Goal: Information Seeking & Learning: Learn about a topic

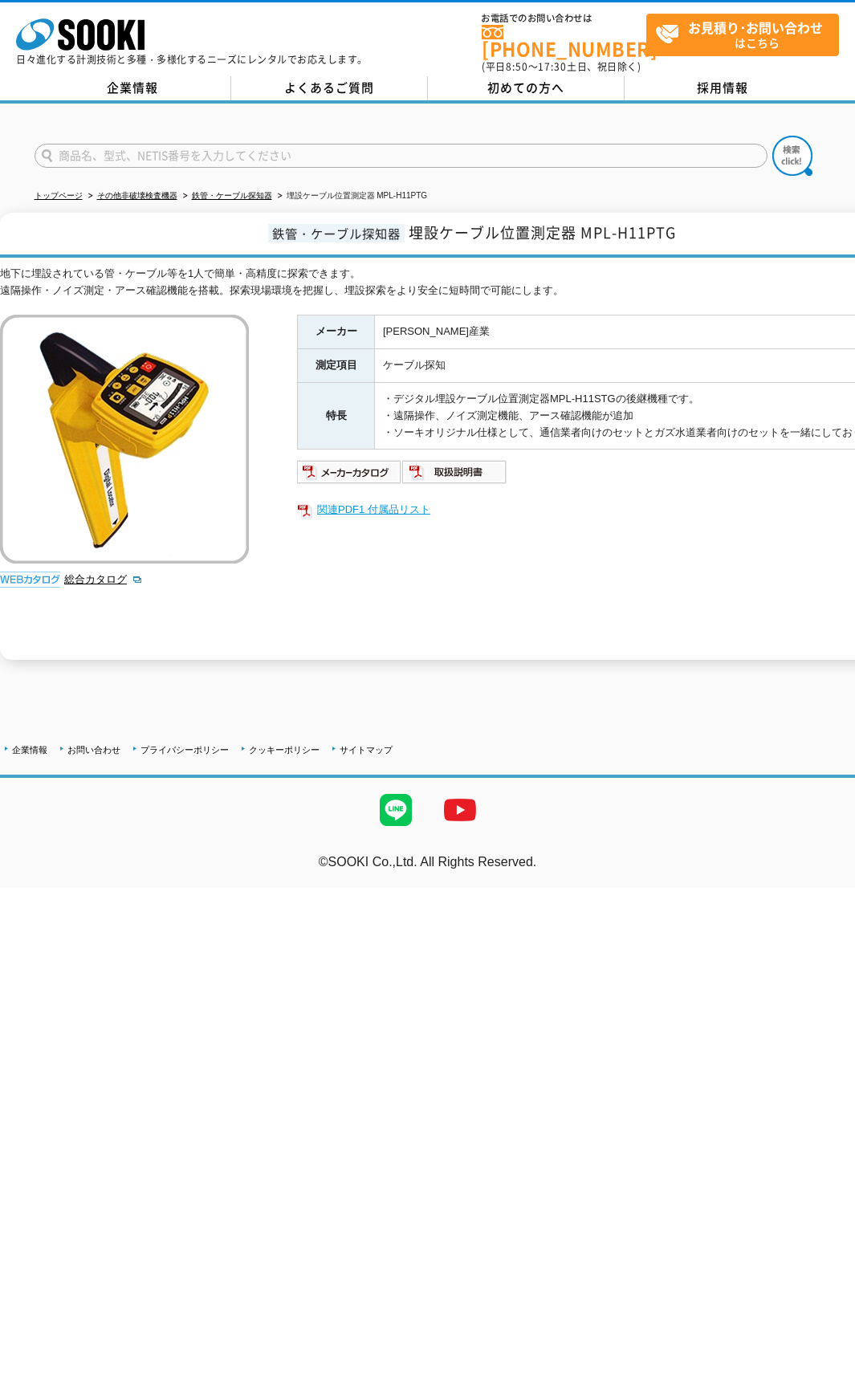
click at [378, 501] on link "関連PDF1 付属品リスト" at bounding box center [618, 509] width 643 height 21
click at [377, 469] on img at bounding box center [349, 472] width 105 height 26
click at [464, 459] on img at bounding box center [454, 472] width 105 height 26
click at [394, 502] on link "関連PDF1 付属品リスト" at bounding box center [618, 509] width 643 height 21
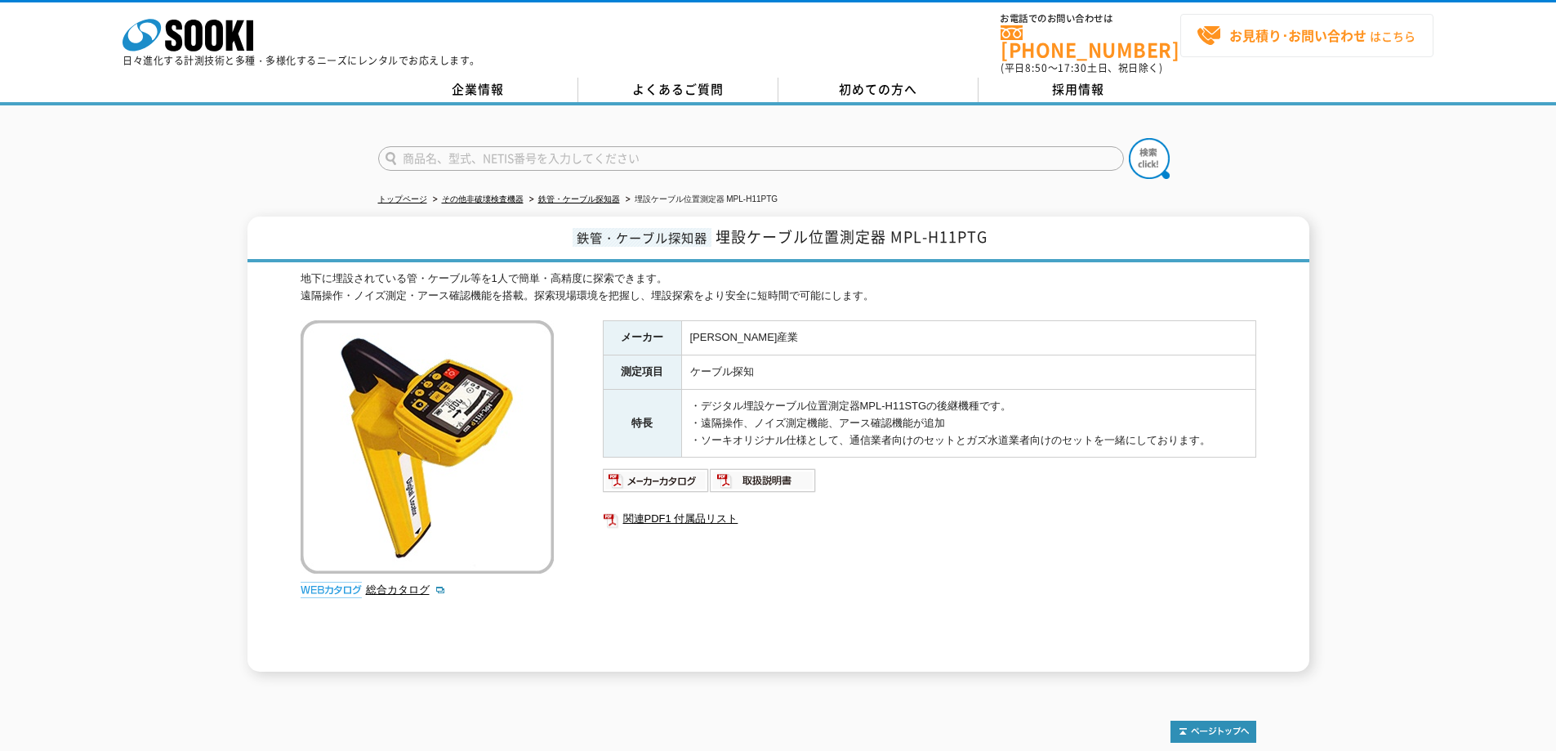
click at [1226, 35] on span "お見積り･お問い合わせ はこちら" at bounding box center [1306, 36] width 219 height 25
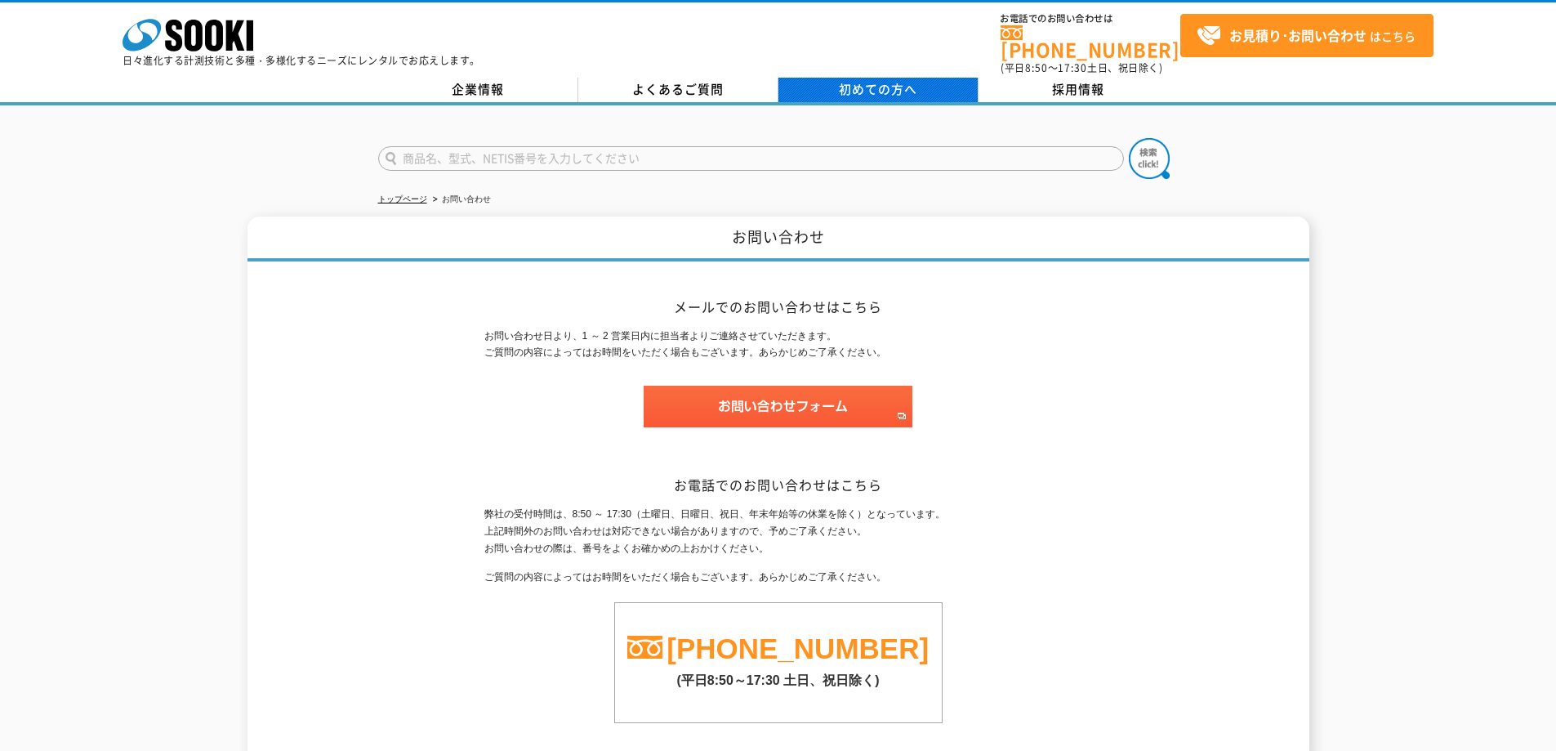
click at [840, 80] on span "初めての方へ" at bounding box center [878, 89] width 78 height 18
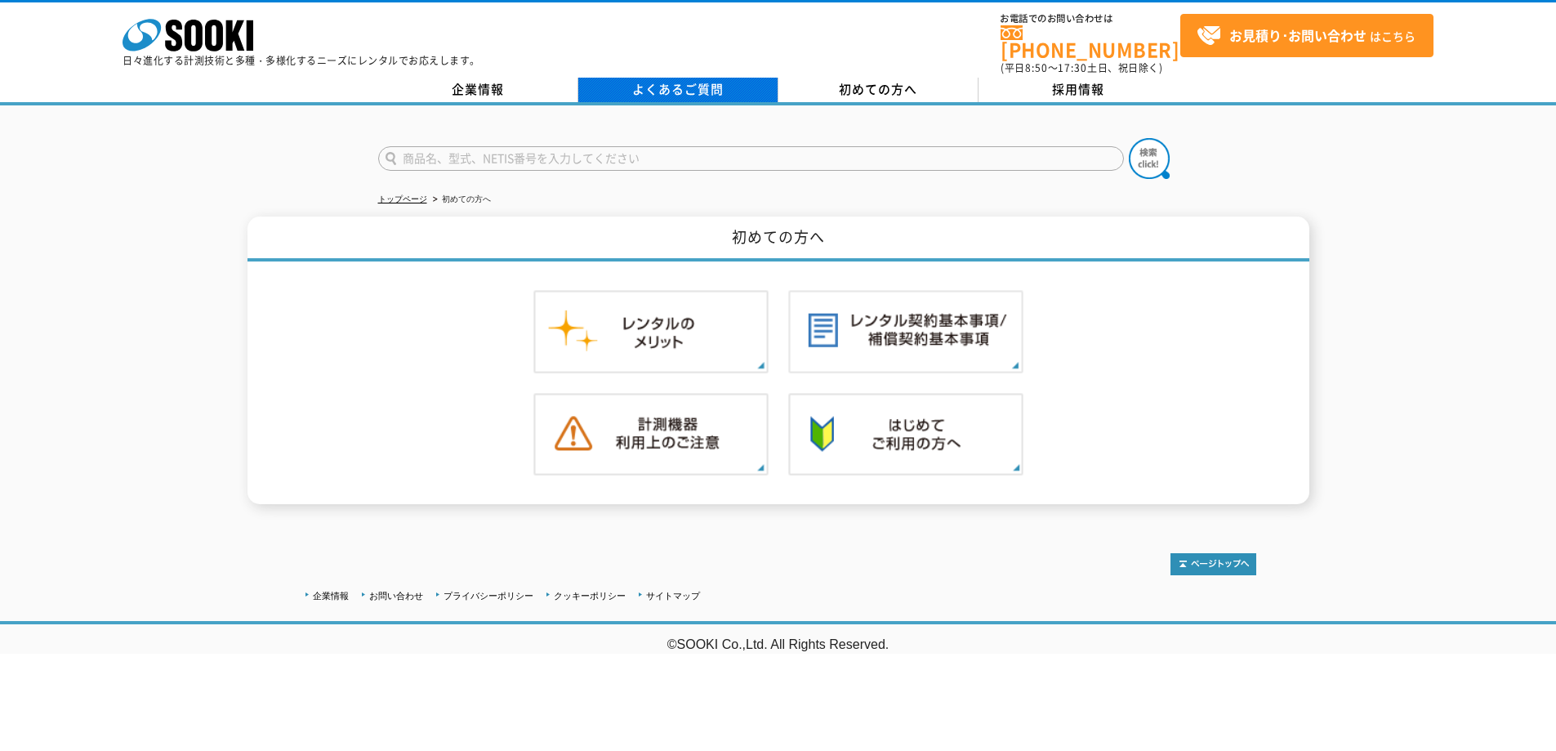
click at [723, 78] on link "よくあるご質問" at bounding box center [678, 90] width 200 height 25
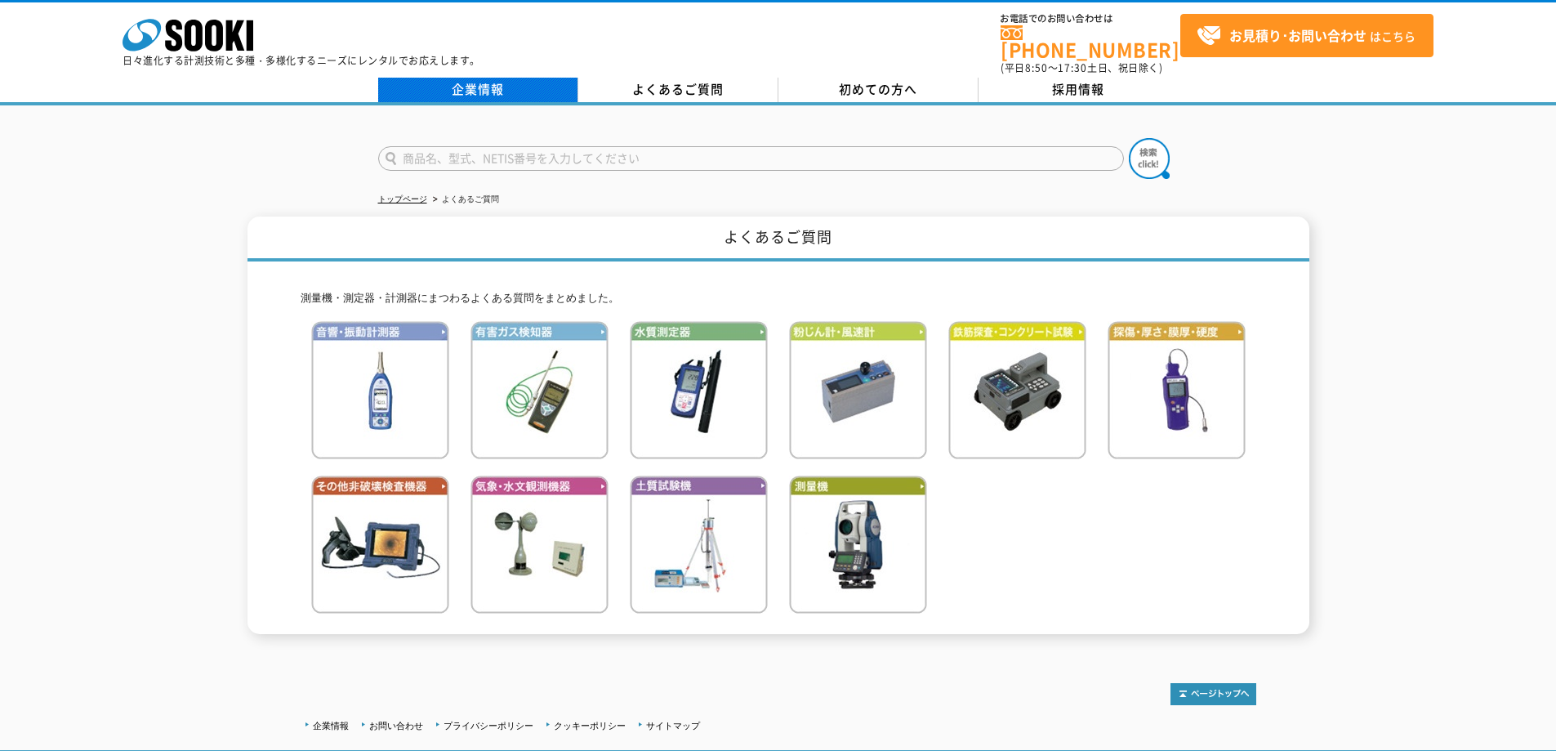
click at [497, 78] on link "企業情報" at bounding box center [478, 90] width 200 height 25
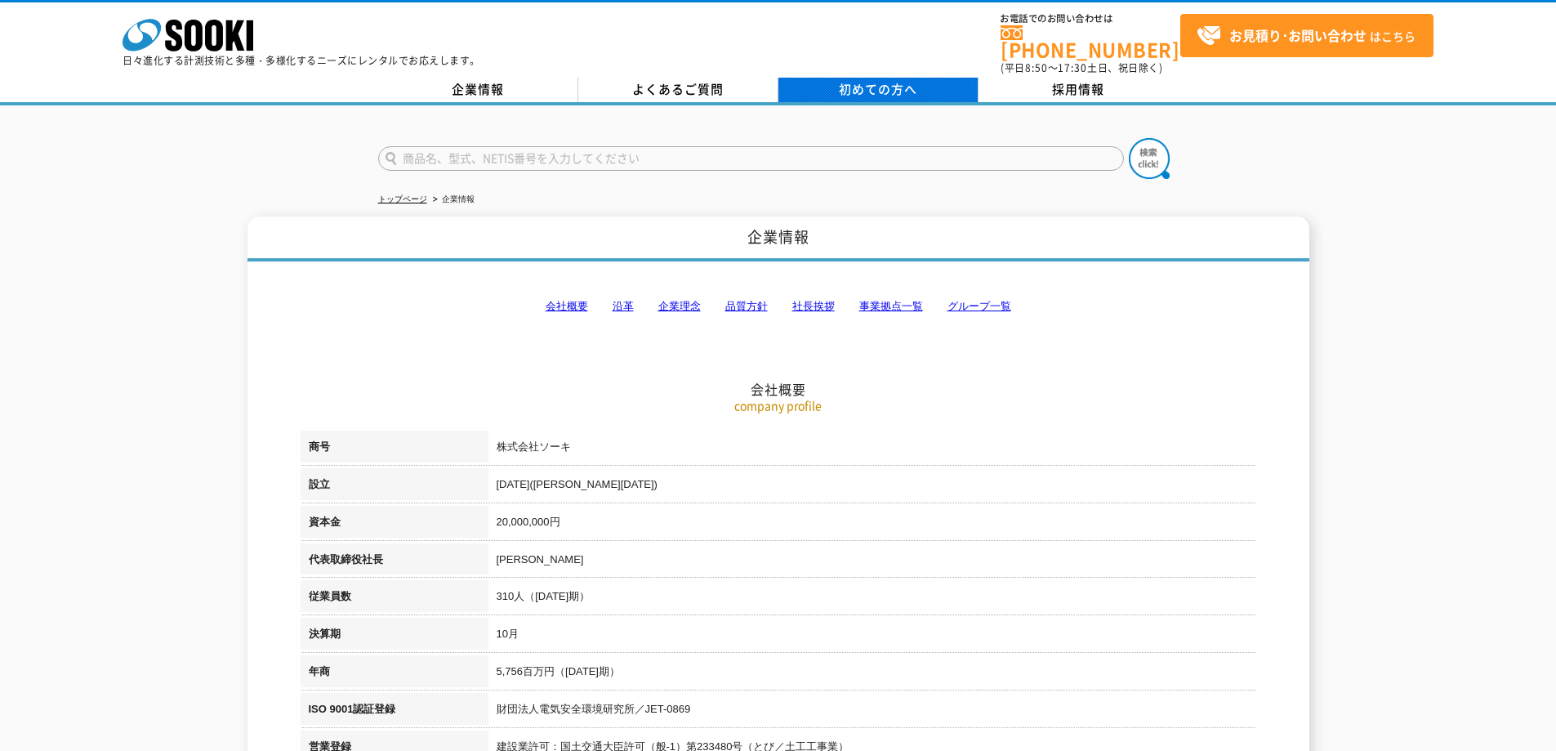
click at [901, 87] on link "初めての方へ" at bounding box center [879, 90] width 200 height 25
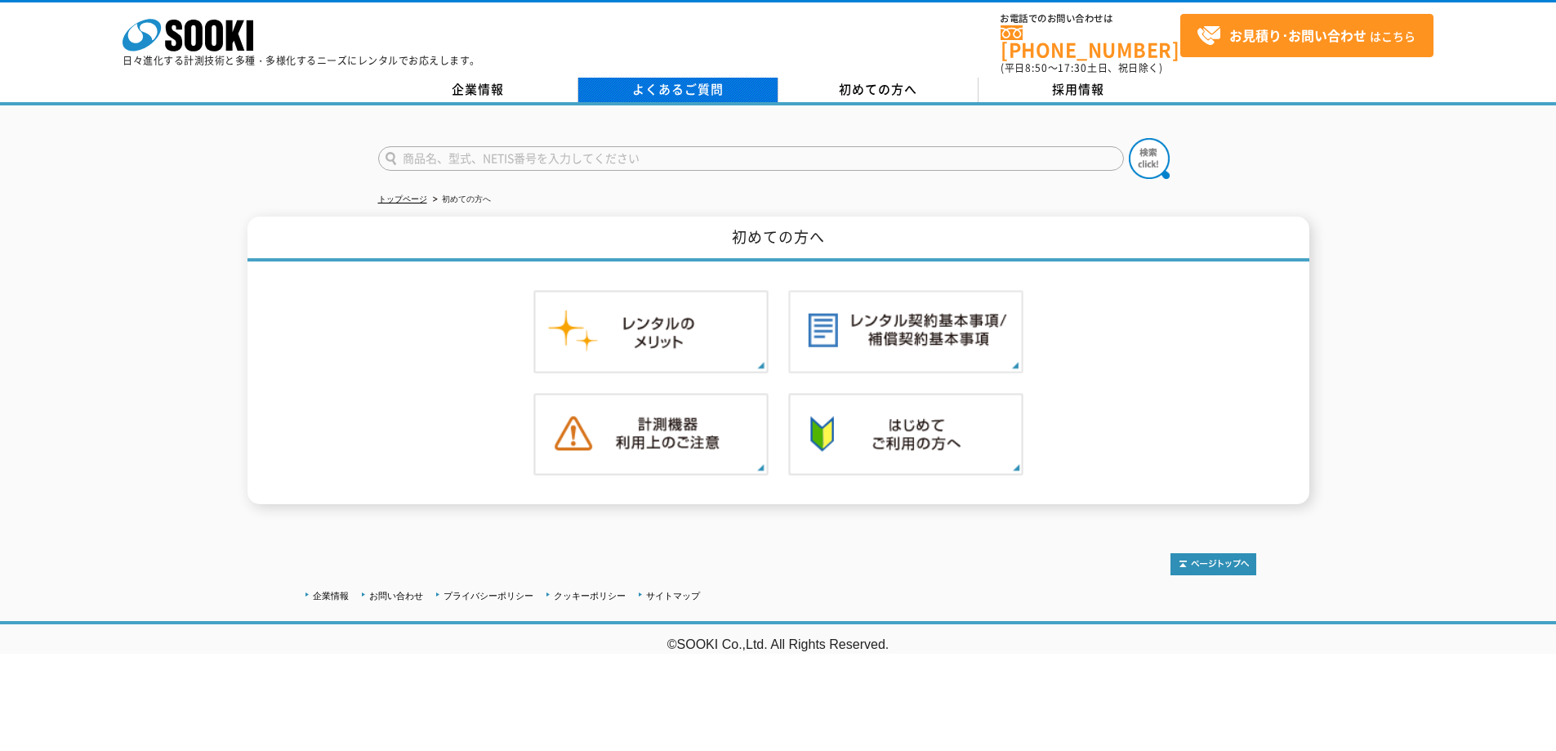
click at [715, 78] on link "よくあるご質問" at bounding box center [678, 90] width 200 height 25
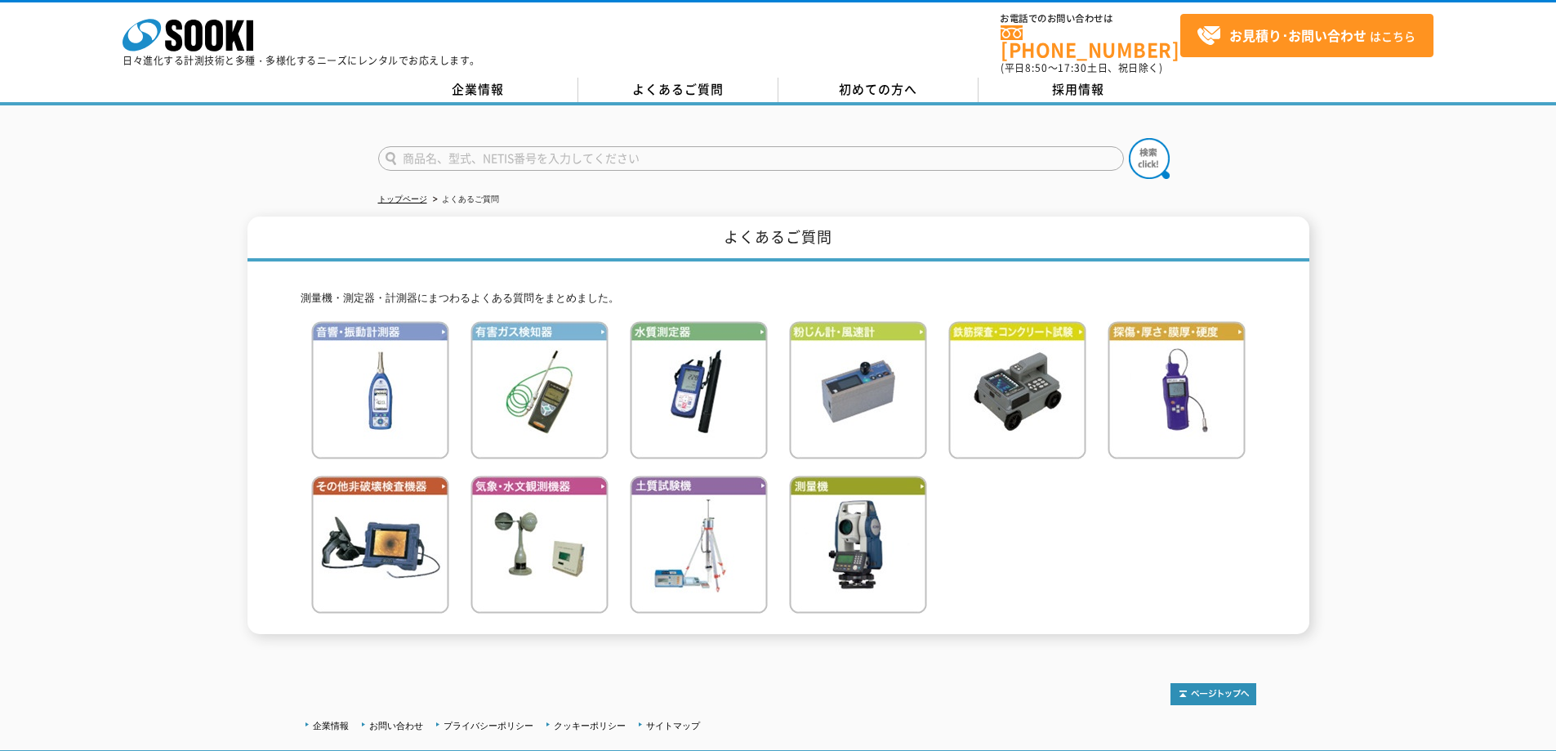
click at [513, 78] on link "企業情報" at bounding box center [478, 90] width 200 height 25
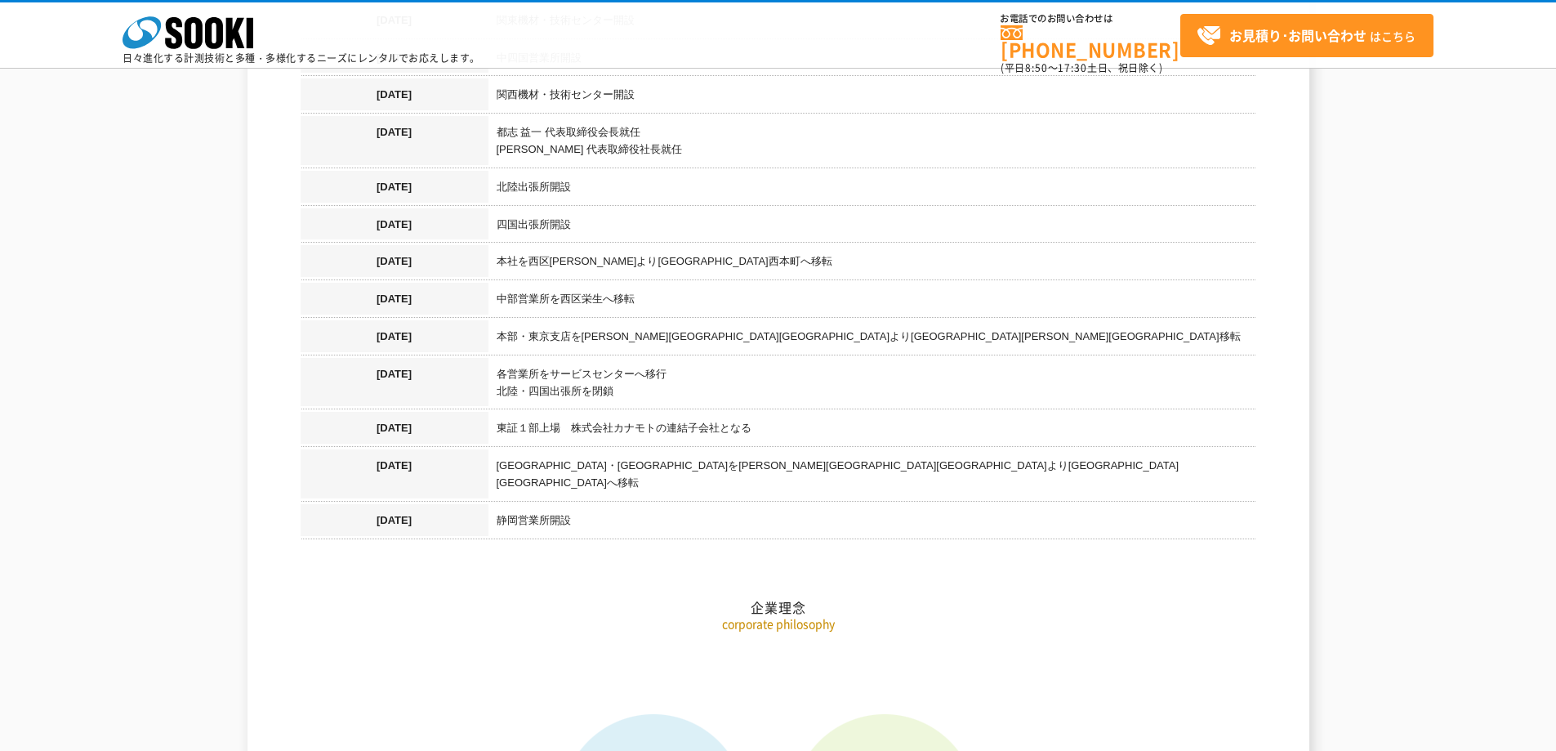
scroll to position [1797, 0]
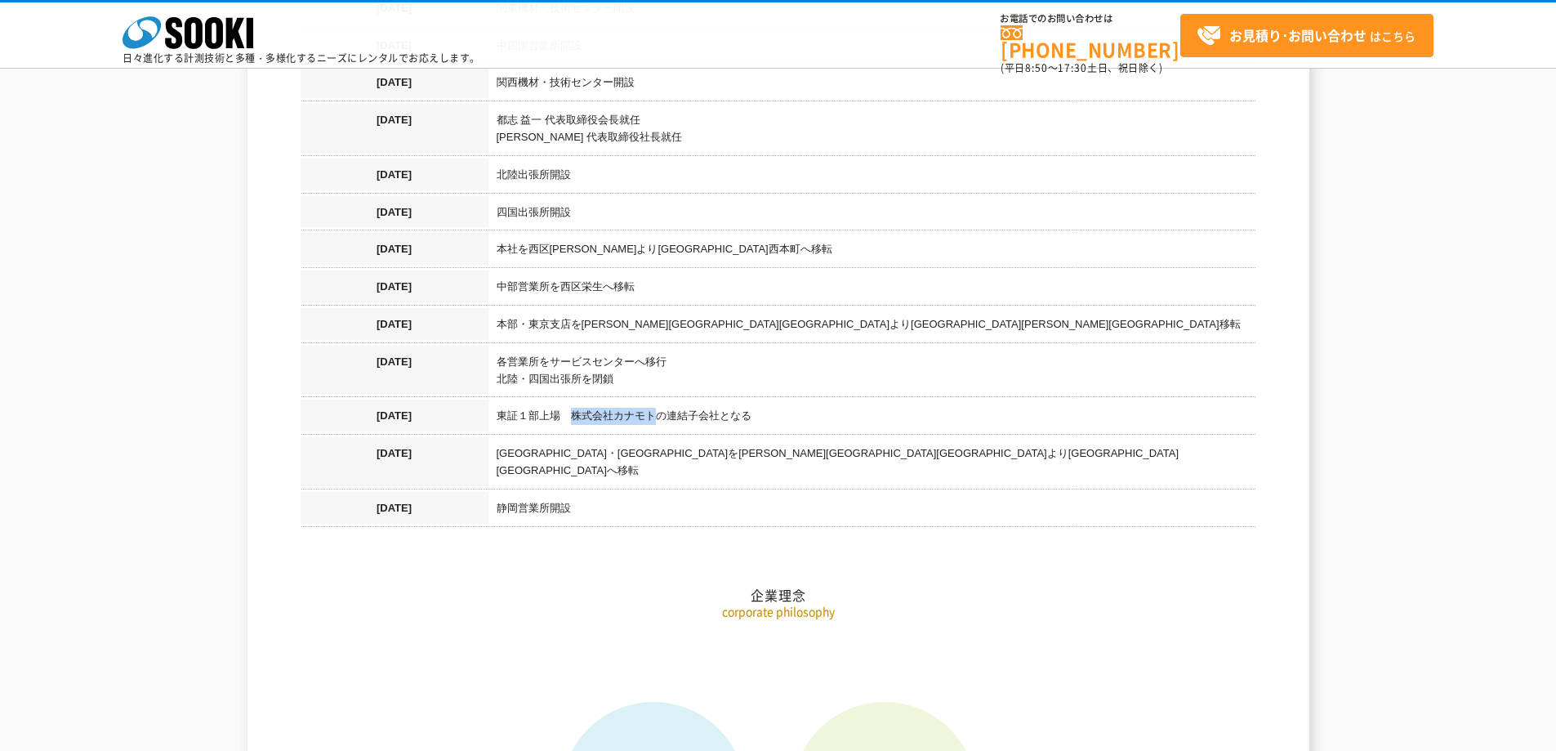
drag, startPoint x: 574, startPoint y: 400, endPoint x: 652, endPoint y: 395, distance: 77.7
click at [652, 400] on td "東証１部上場　株式会社カナモトの連結子会社となる" at bounding box center [873, 419] width 768 height 38
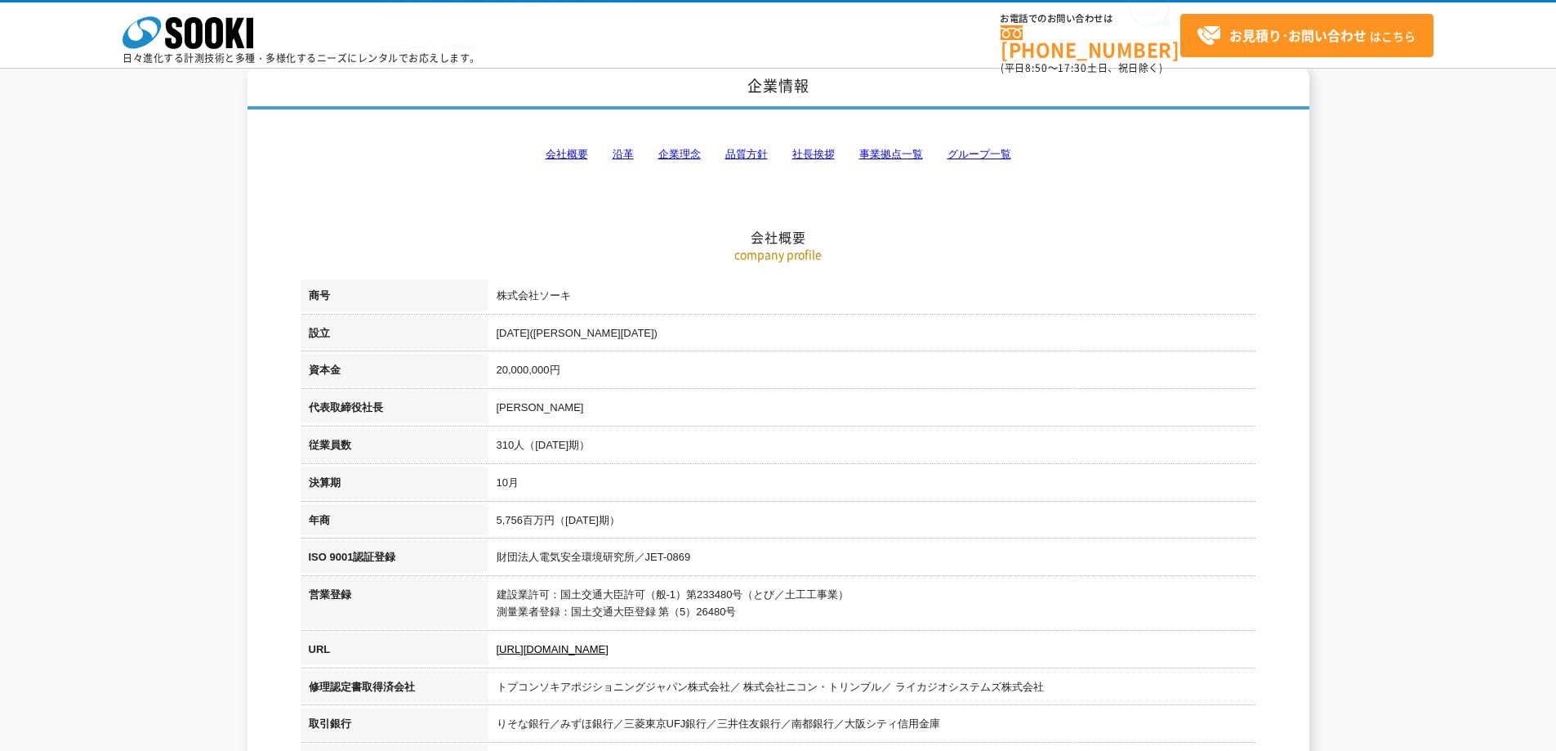
scroll to position [0, 0]
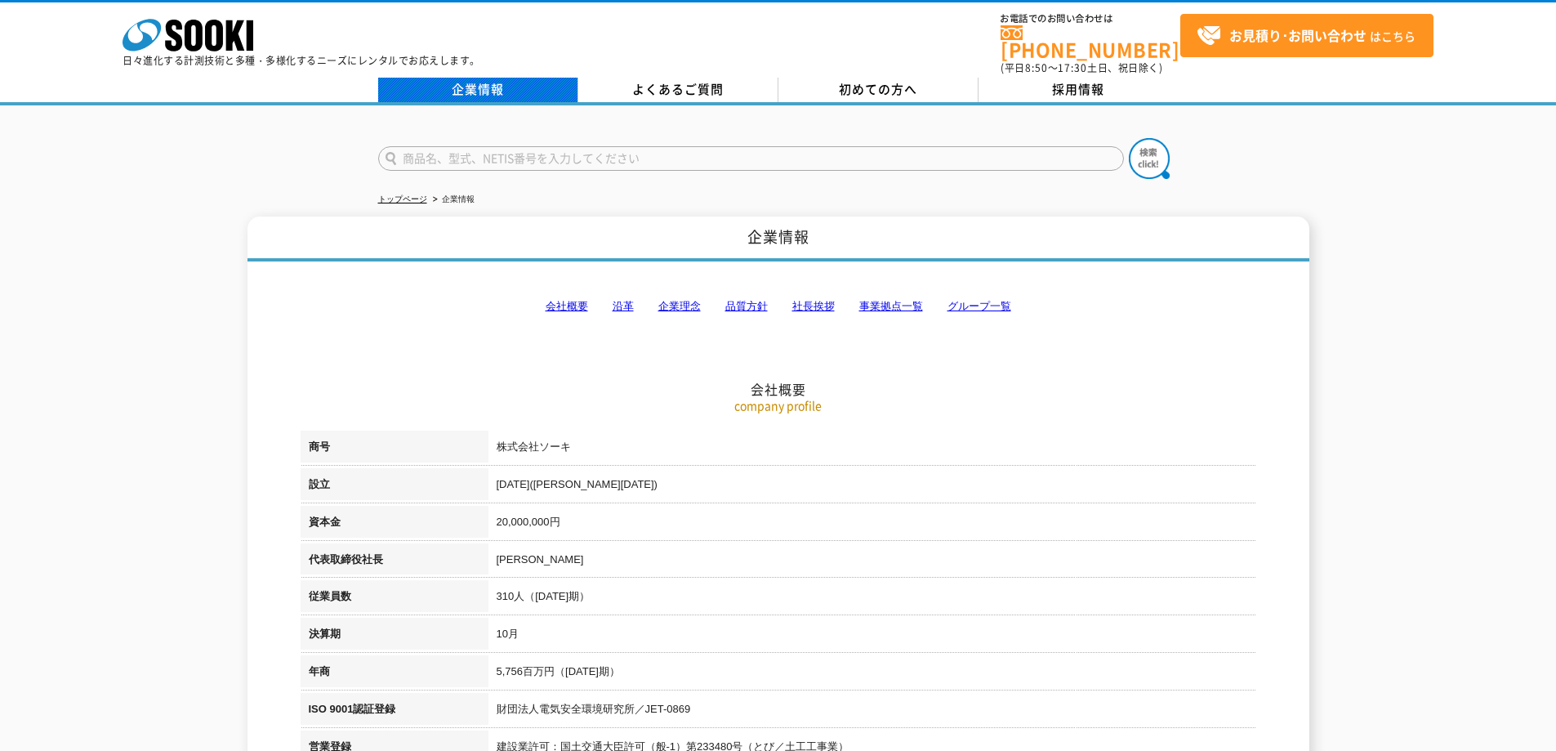
click at [516, 82] on link "企業情報" at bounding box center [478, 90] width 200 height 25
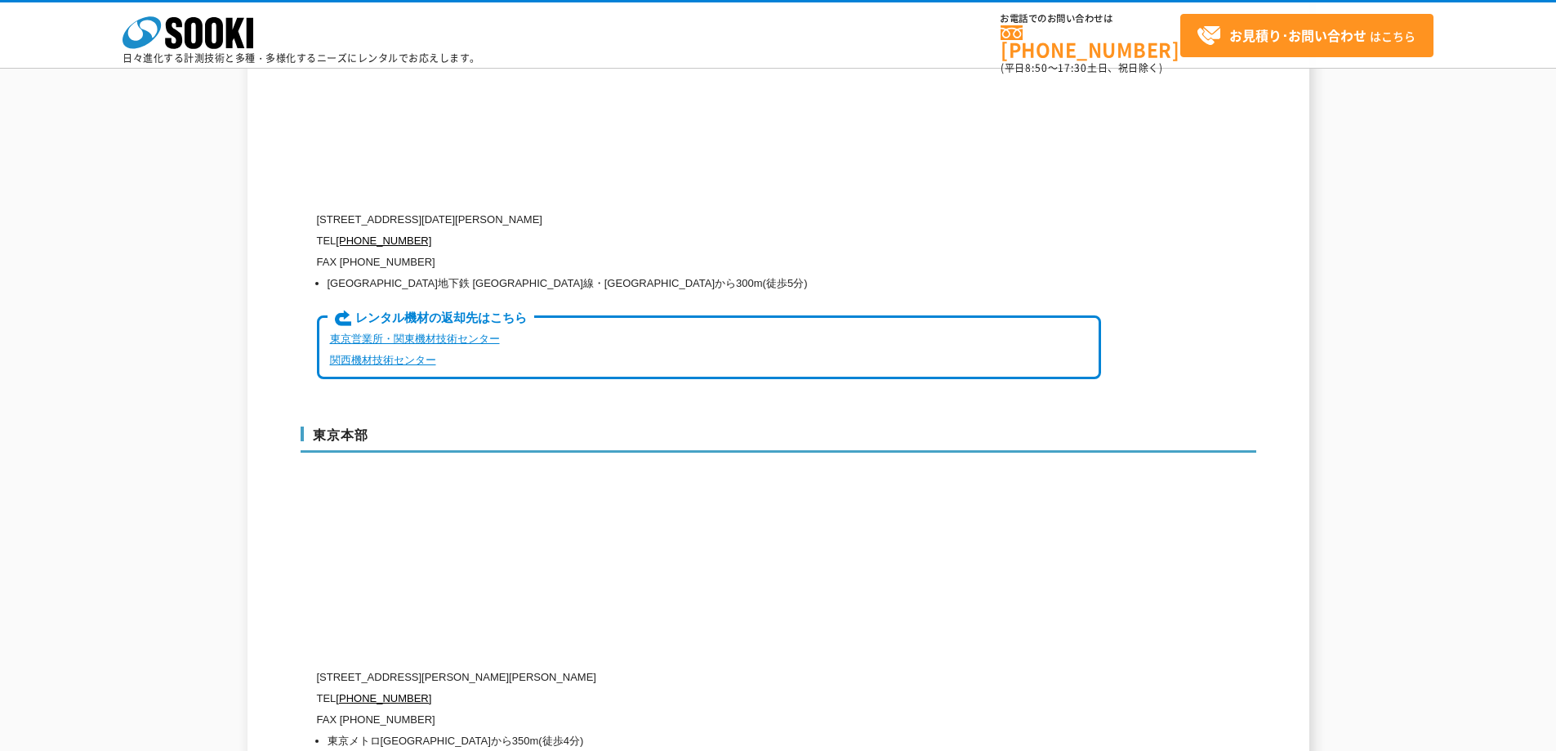
scroll to position [4167, 0]
